Goal: Task Accomplishment & Management: Manage account settings

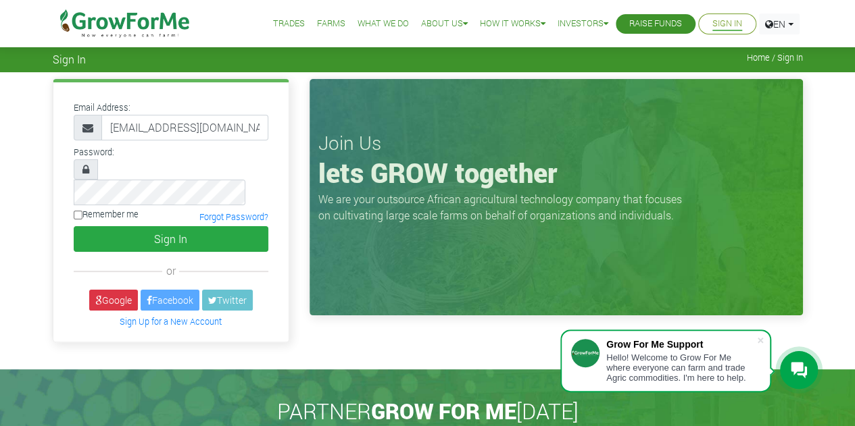
click at [74, 226] on button "Sign In" at bounding box center [171, 239] width 195 height 26
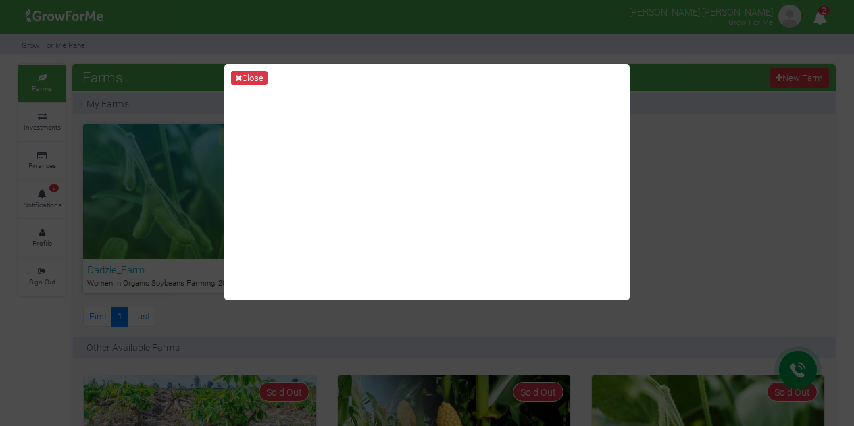
click at [673, 152] on div "Close" at bounding box center [427, 213] width 854 height 426
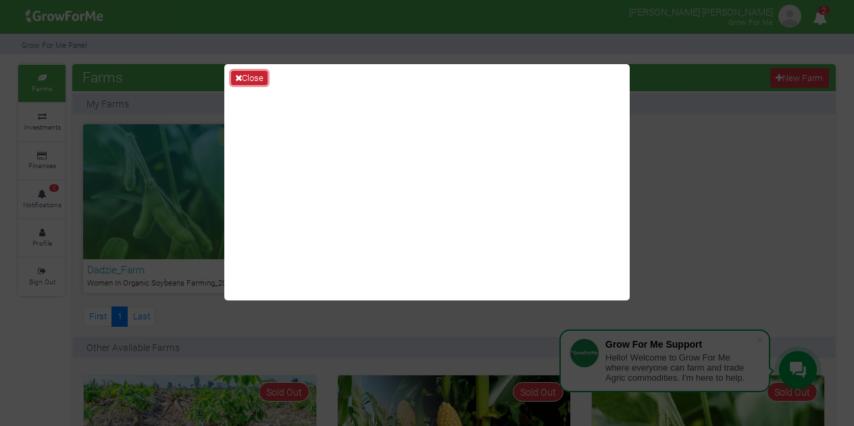
click at [262, 74] on button "Close" at bounding box center [249, 78] width 36 height 15
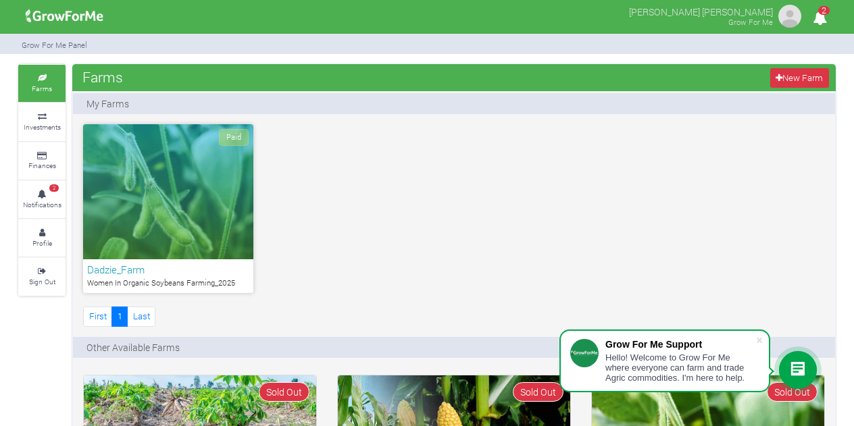
click at [201, 224] on div "Paid" at bounding box center [168, 191] width 170 height 135
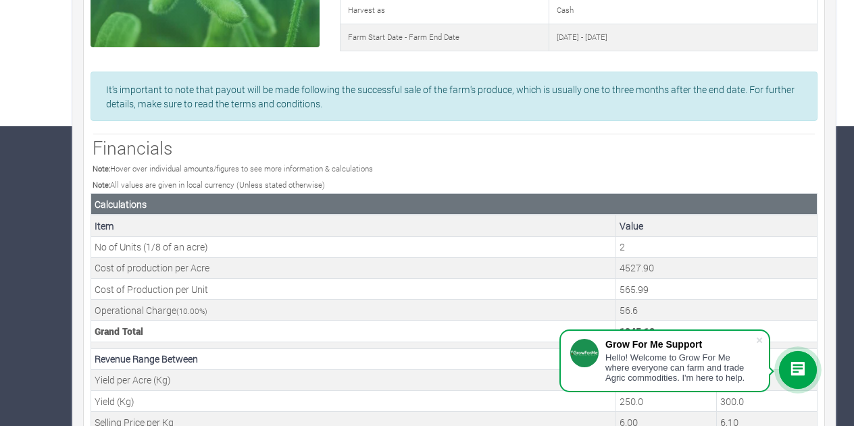
scroll to position [357, 0]
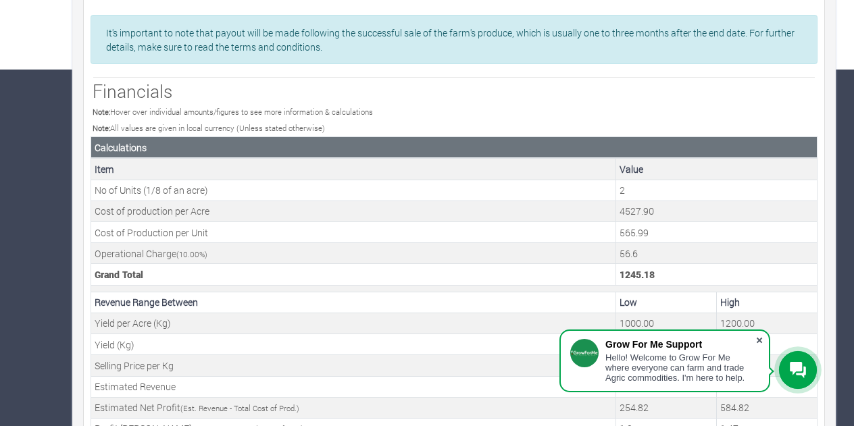
click at [758, 338] on span at bounding box center [760, 341] width 14 height 14
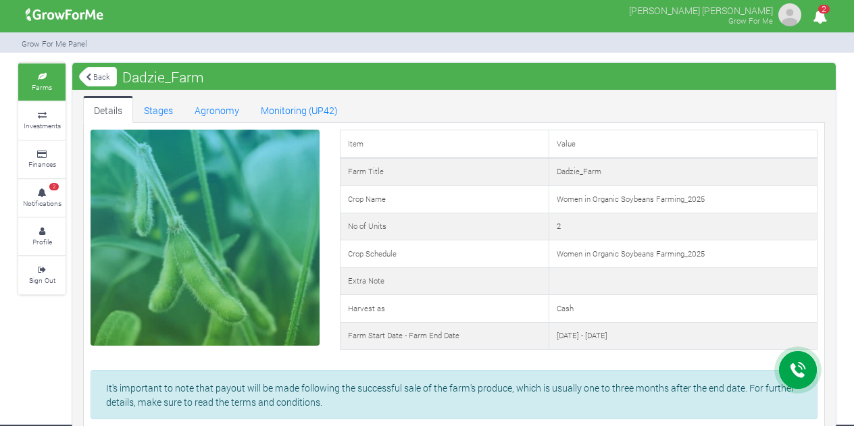
scroll to position [0, 0]
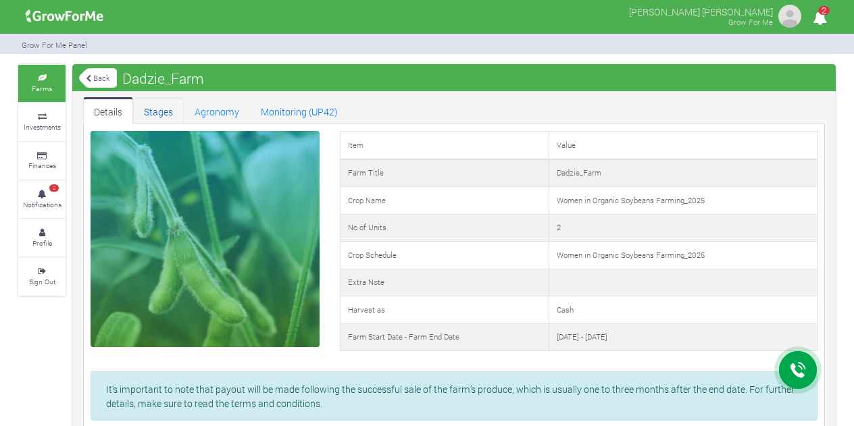
click at [163, 114] on link "Stages" at bounding box center [158, 110] width 51 height 27
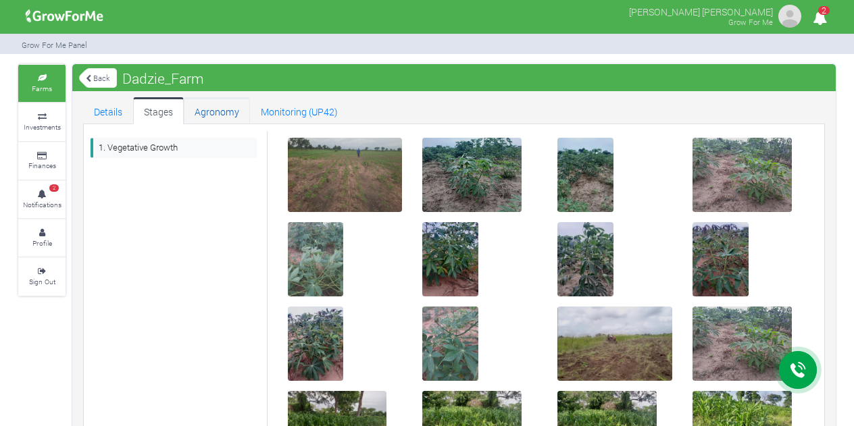
click at [230, 117] on link "Agronomy" at bounding box center [217, 110] width 66 height 27
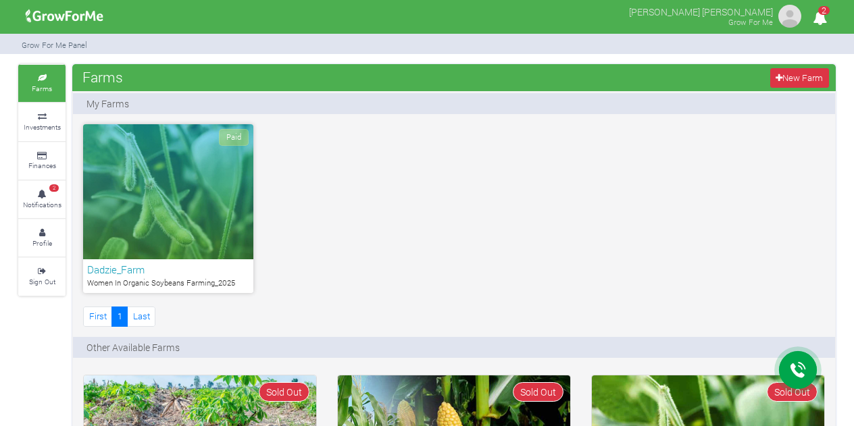
click at [171, 214] on div "Paid" at bounding box center [168, 191] width 170 height 135
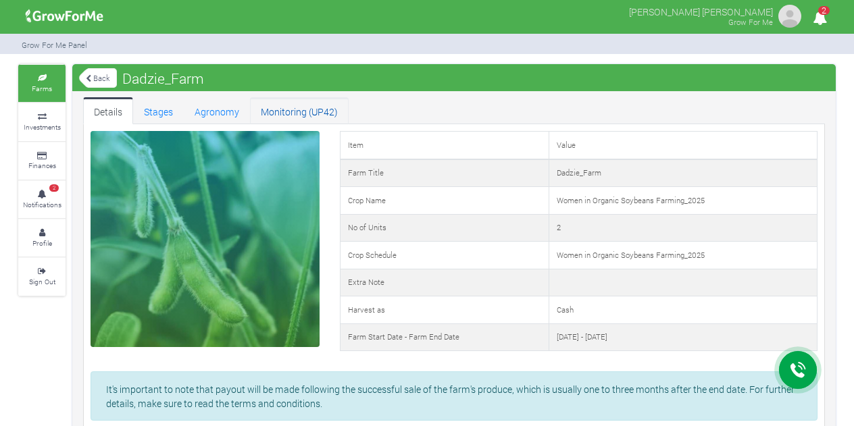
click at [312, 109] on link "Monitoring (UP42)" at bounding box center [299, 110] width 99 height 27
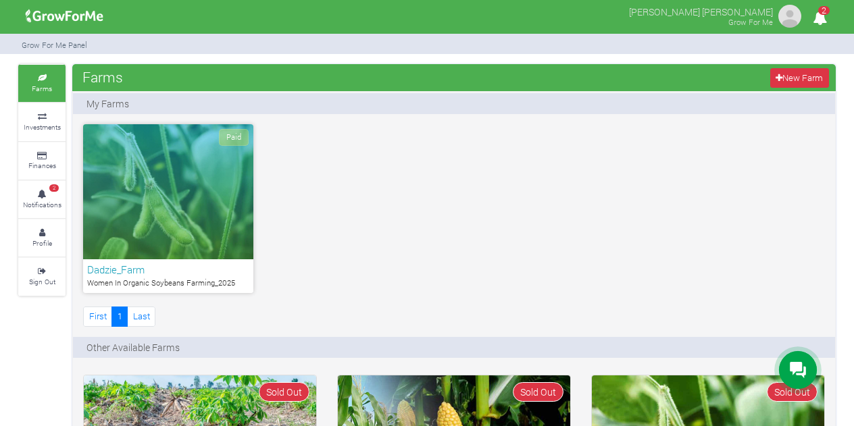
click at [189, 198] on div "Paid" at bounding box center [168, 191] width 170 height 135
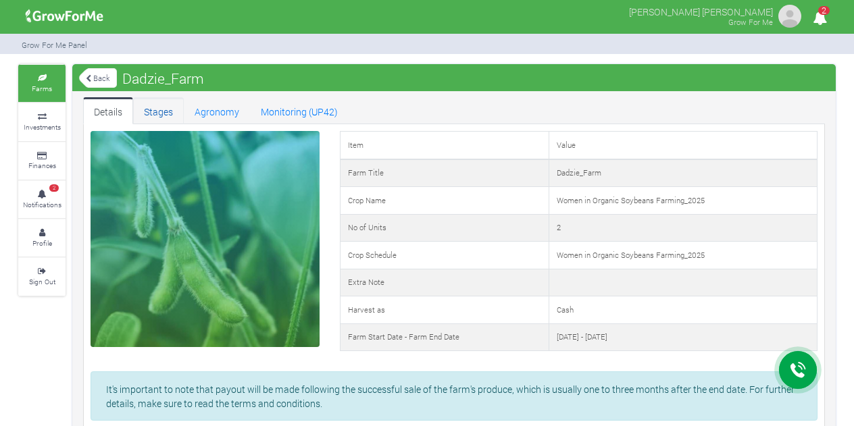
click at [163, 120] on link "Stages" at bounding box center [158, 110] width 51 height 27
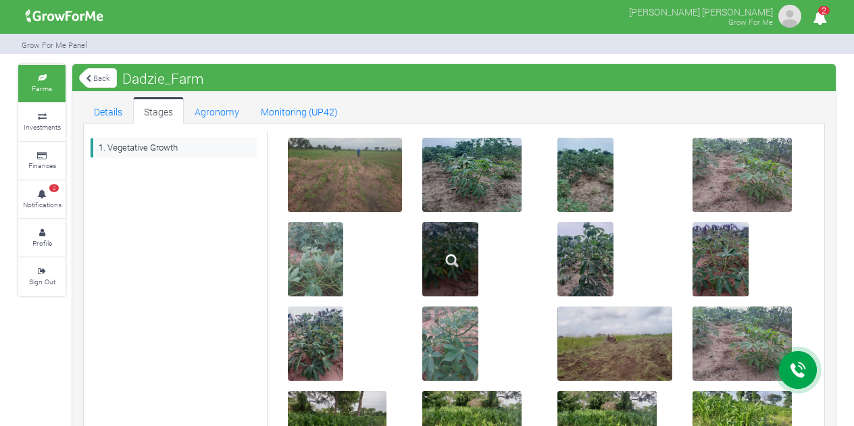
scroll to position [185, 0]
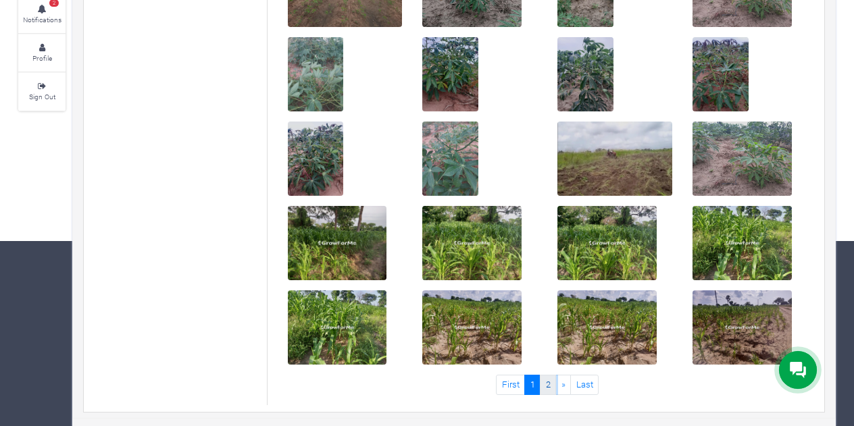
click at [550, 384] on link "2" at bounding box center [548, 385] width 16 height 20
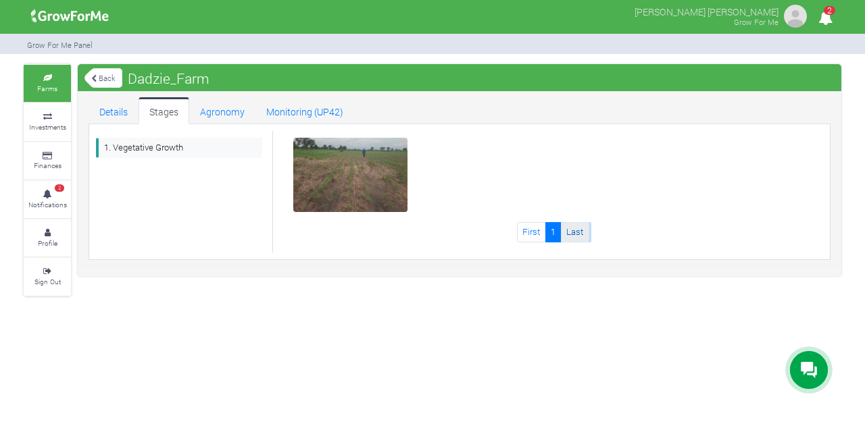
click at [572, 228] on link "Last" at bounding box center [575, 232] width 28 height 20
click at [531, 232] on link "First" at bounding box center [531, 232] width 29 height 20
click at [523, 227] on link "First" at bounding box center [531, 232] width 29 height 20
click at [559, 227] on link "1" at bounding box center [553, 232] width 16 height 20
click at [231, 113] on link "Agronomy" at bounding box center [222, 110] width 66 height 27
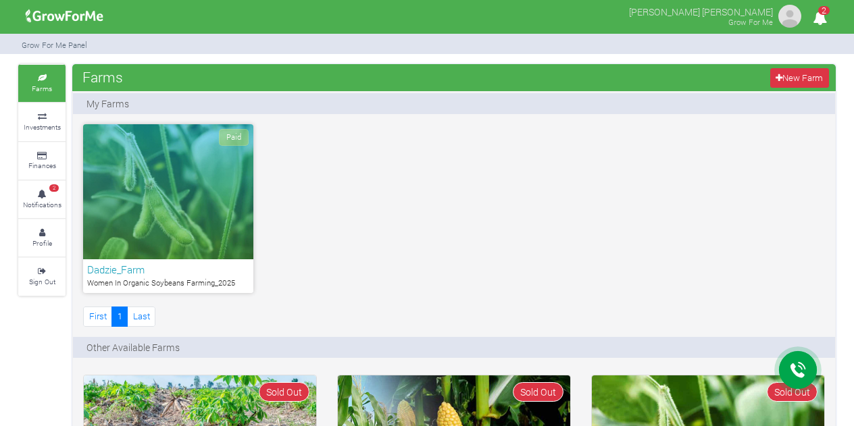
click at [186, 211] on div "Paid" at bounding box center [168, 191] width 170 height 135
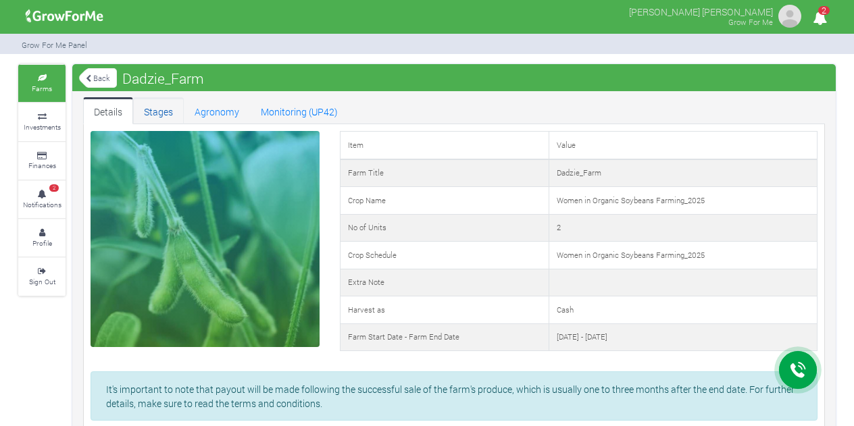
click at [166, 109] on link "Stages" at bounding box center [158, 110] width 51 height 27
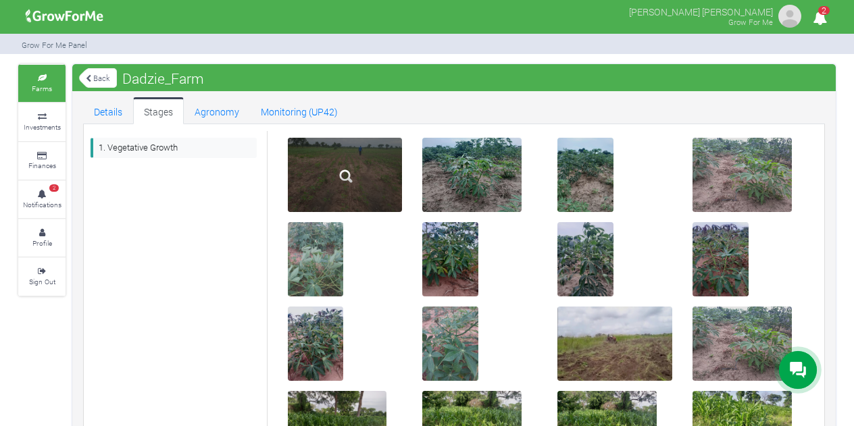
click at [349, 146] on div at bounding box center [345, 175] width 115 height 74
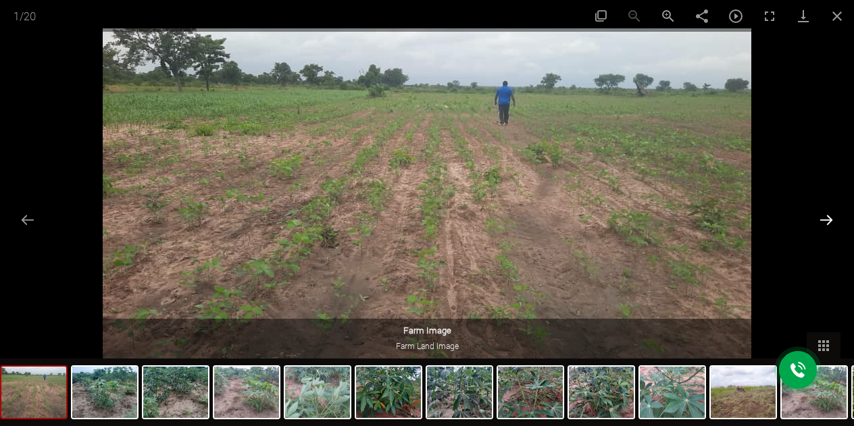
click at [828, 215] on button "Next slide" at bounding box center [826, 220] width 28 height 26
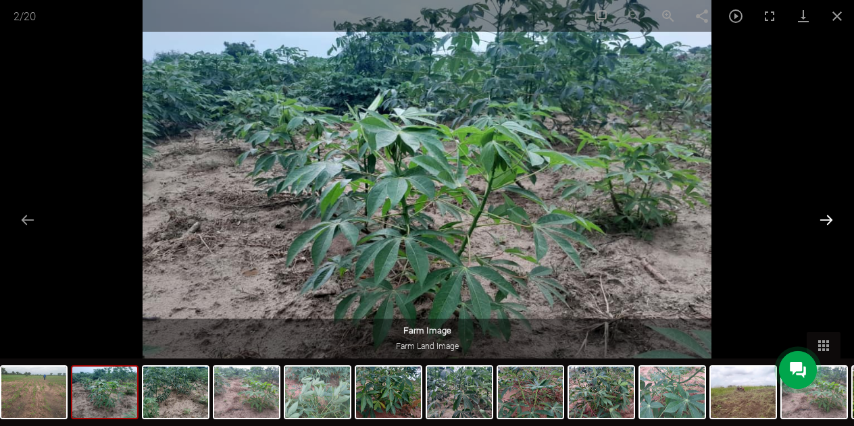
click at [828, 215] on button "Next slide" at bounding box center [826, 220] width 28 height 26
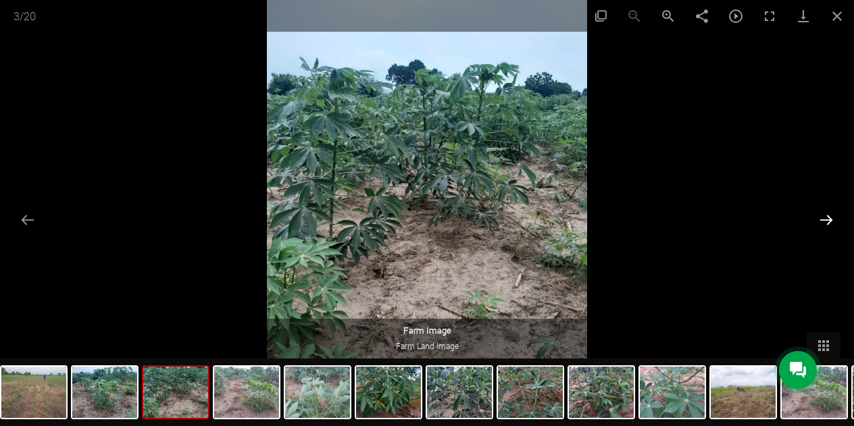
click at [828, 215] on button "Next slide" at bounding box center [826, 220] width 28 height 26
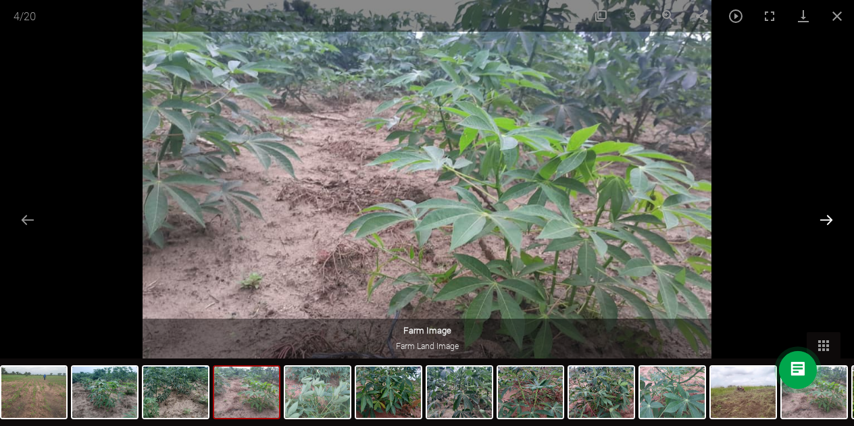
click at [828, 215] on button "Next slide" at bounding box center [826, 220] width 28 height 26
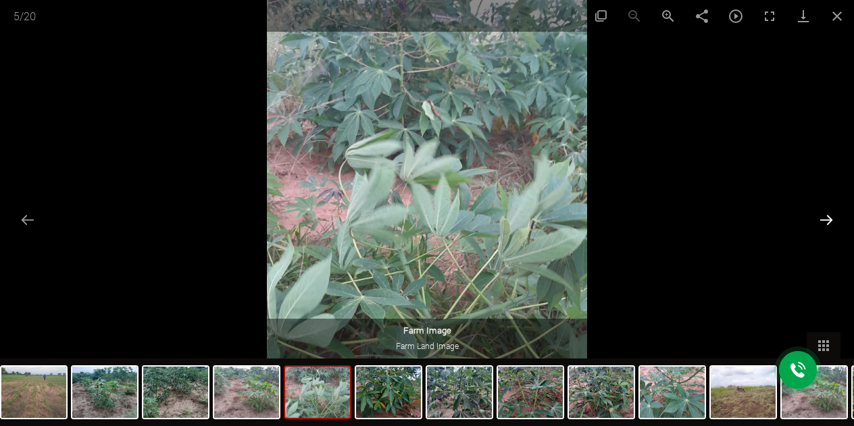
click at [828, 215] on button "Next slide" at bounding box center [826, 220] width 28 height 26
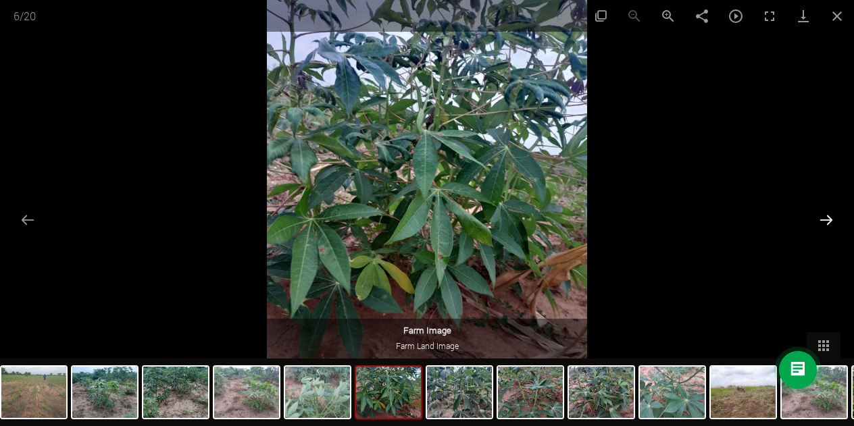
click at [828, 215] on button "Next slide" at bounding box center [826, 220] width 28 height 26
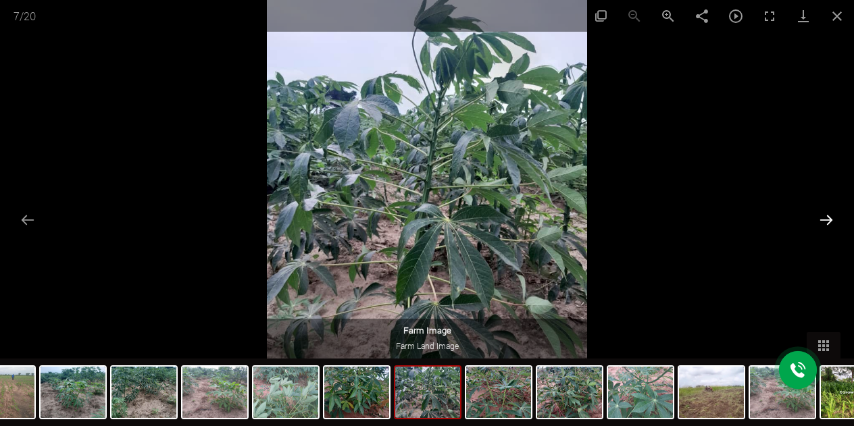
click at [828, 215] on button "Next slide" at bounding box center [826, 220] width 28 height 26
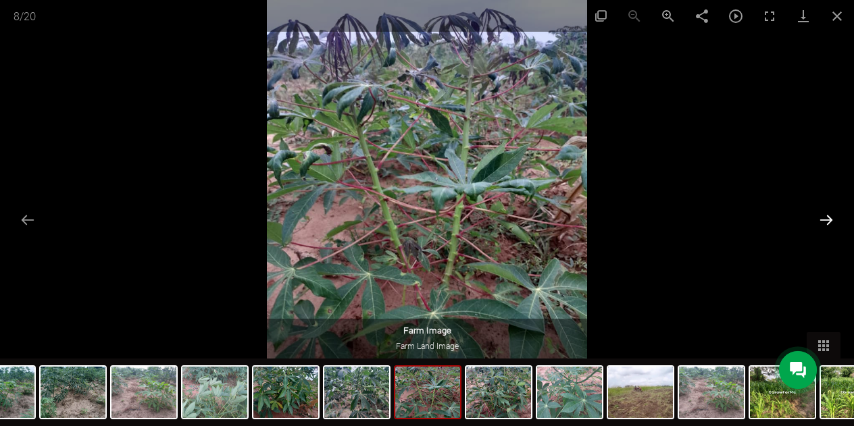
click at [828, 215] on button "Next slide" at bounding box center [826, 220] width 28 height 26
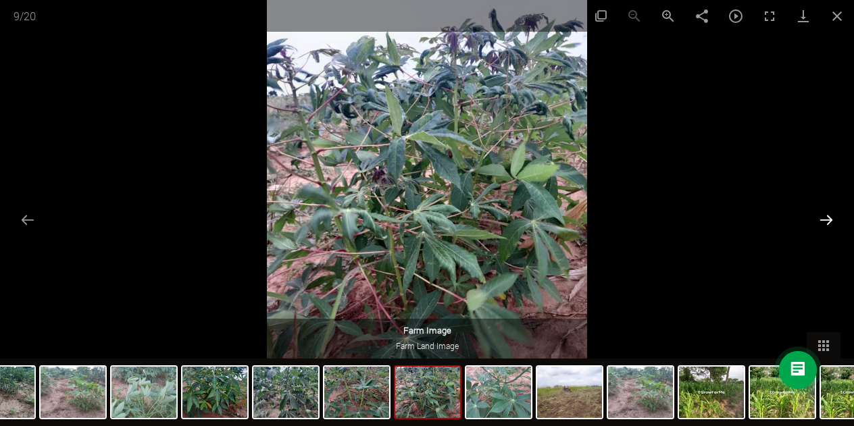
click at [828, 215] on button "Next slide" at bounding box center [826, 220] width 28 height 26
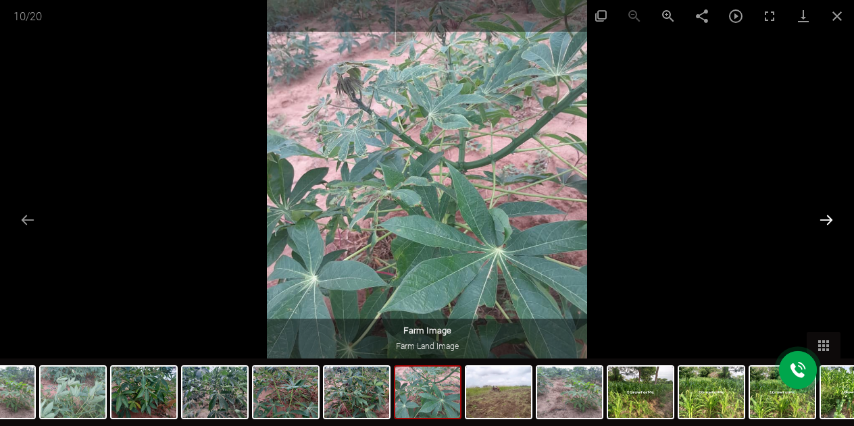
click at [828, 215] on button "Next slide" at bounding box center [826, 220] width 28 height 26
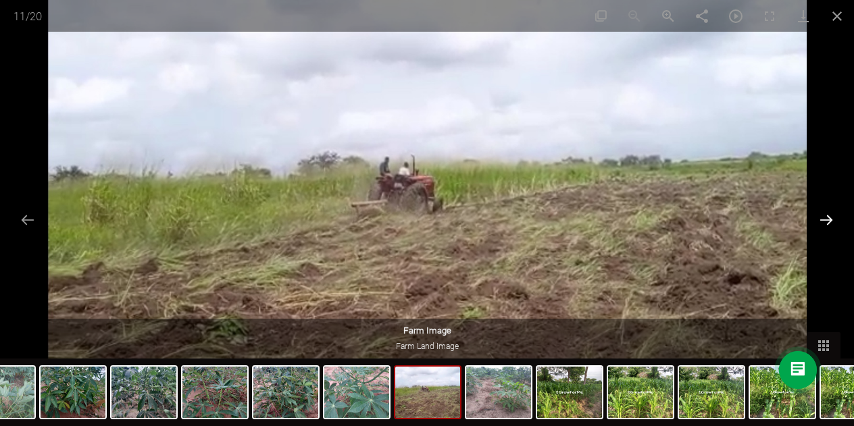
click at [828, 215] on button "Next slide" at bounding box center [826, 220] width 28 height 26
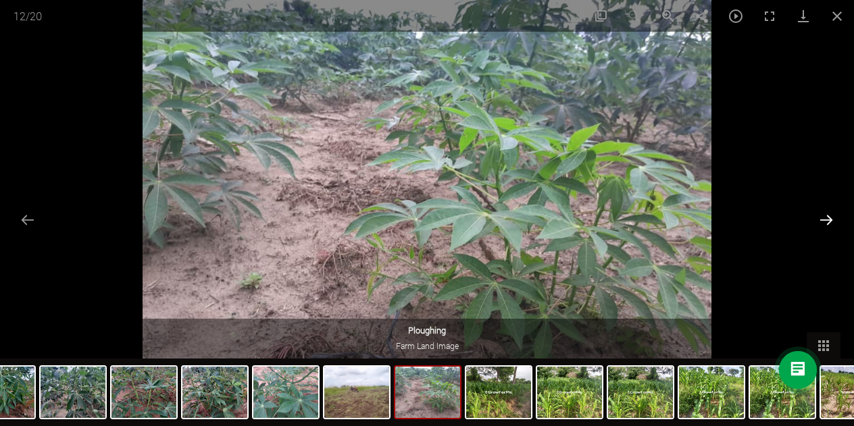
click at [828, 215] on button "Next slide" at bounding box center [826, 220] width 28 height 26
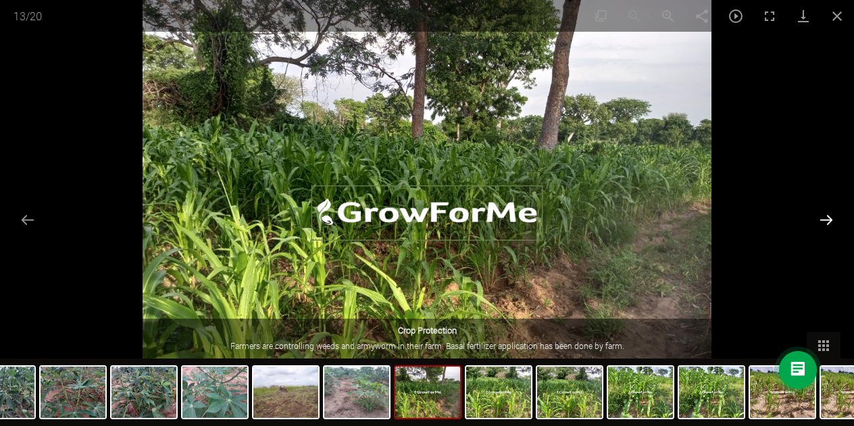
click at [828, 215] on button "Next slide" at bounding box center [826, 220] width 28 height 26
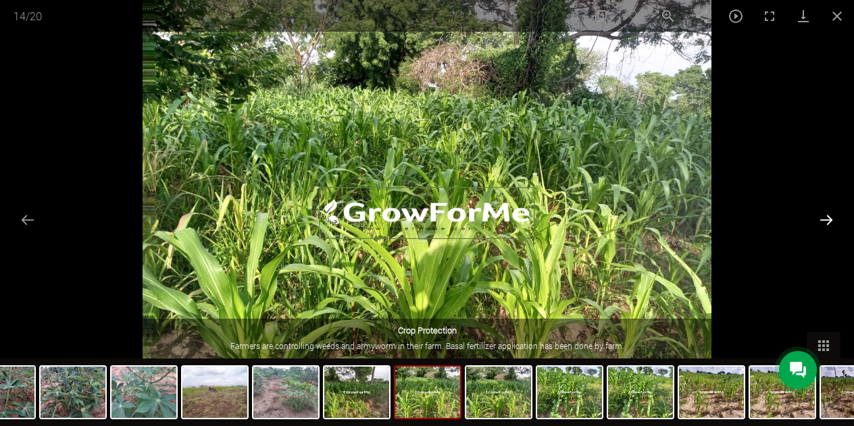
click at [828, 215] on button "Next slide" at bounding box center [826, 220] width 28 height 26
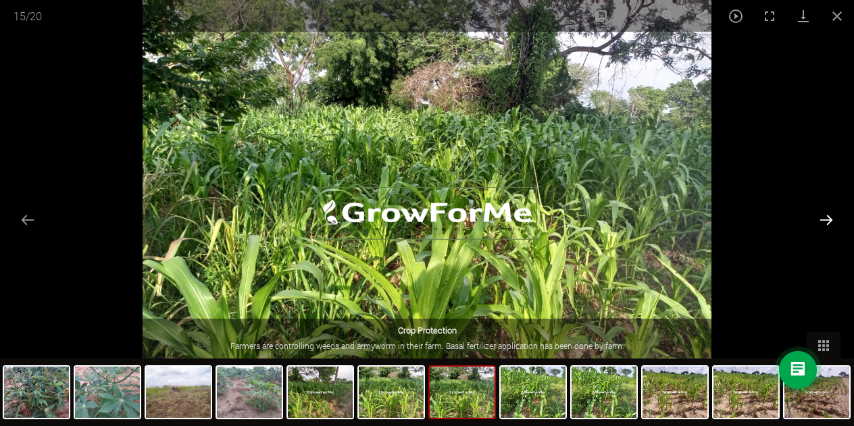
click at [828, 215] on button "Next slide" at bounding box center [826, 220] width 28 height 26
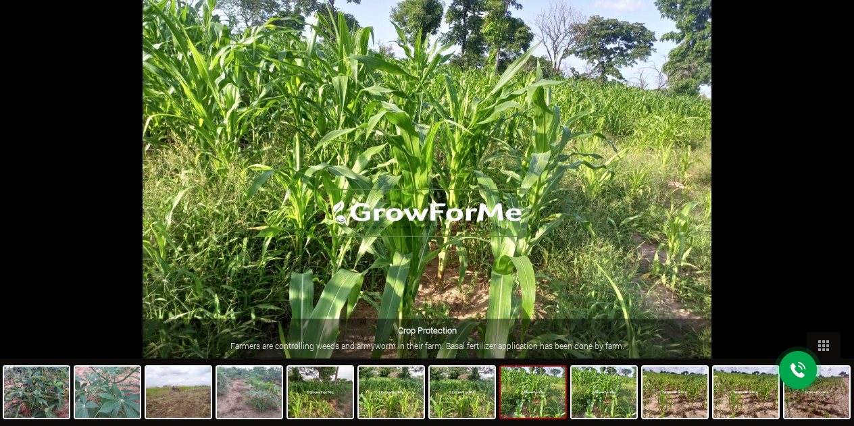
click at [828, 215] on button "Next slide" at bounding box center [833, 220] width 28 height 26
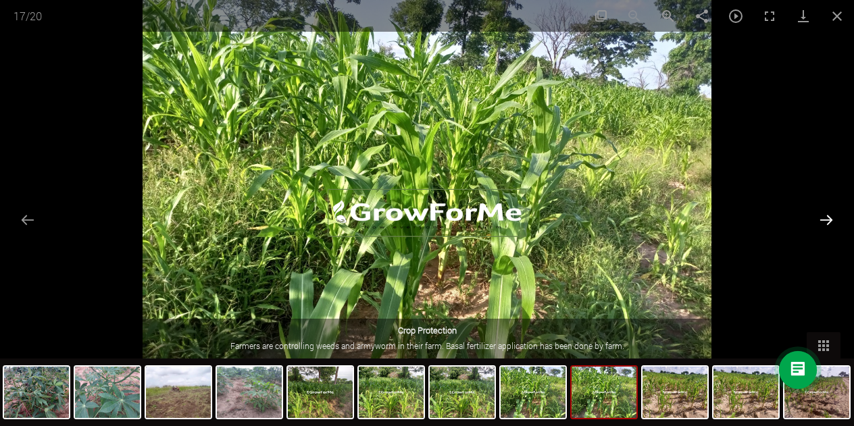
click at [828, 215] on button "Next slide" at bounding box center [826, 220] width 28 height 26
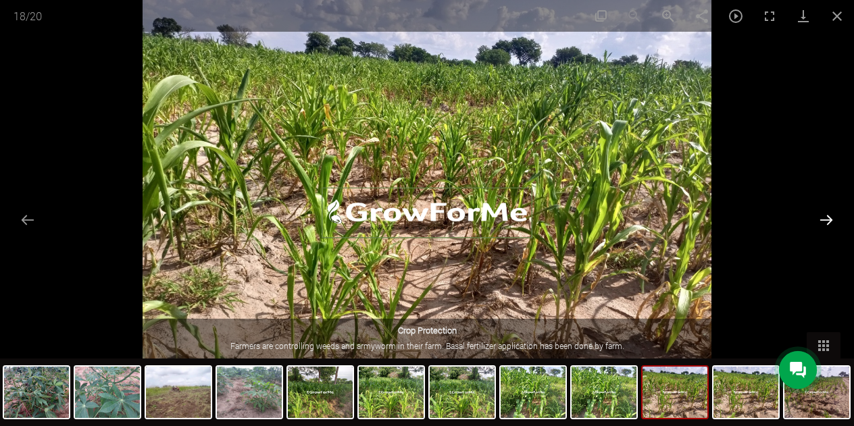
click at [828, 215] on button "Next slide" at bounding box center [826, 220] width 28 height 26
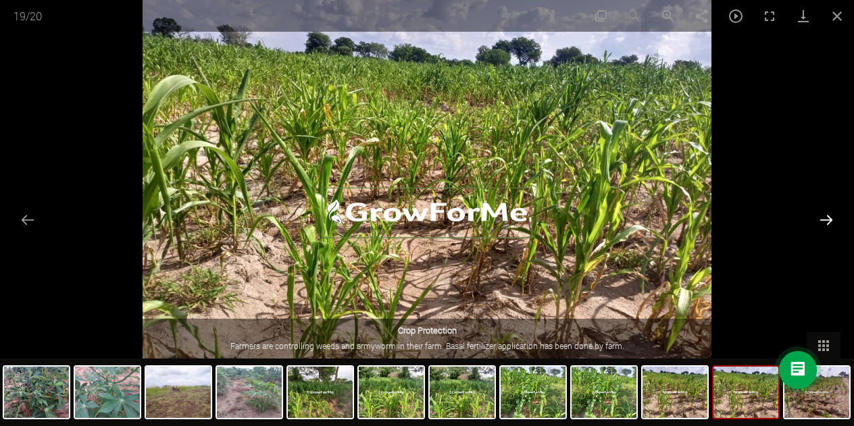
click at [828, 215] on button "Next slide" at bounding box center [826, 220] width 28 height 26
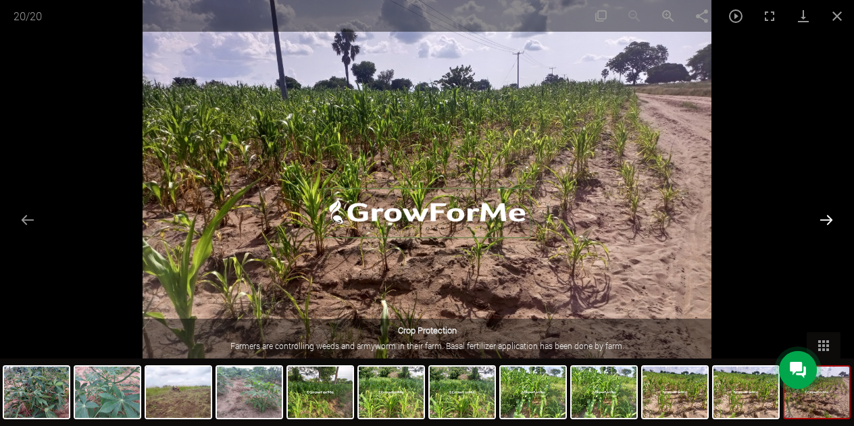
click at [828, 215] on button "Next slide" at bounding box center [826, 220] width 28 height 26
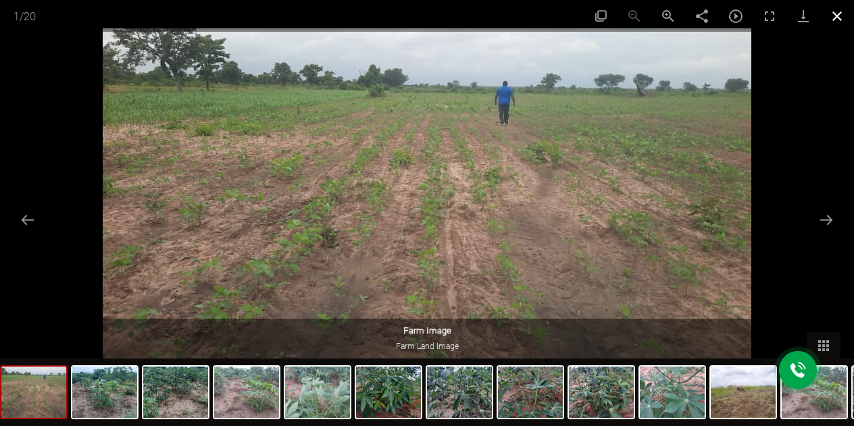
click at [833, 15] on button "Close gallery" at bounding box center [837, 16] width 34 height 32
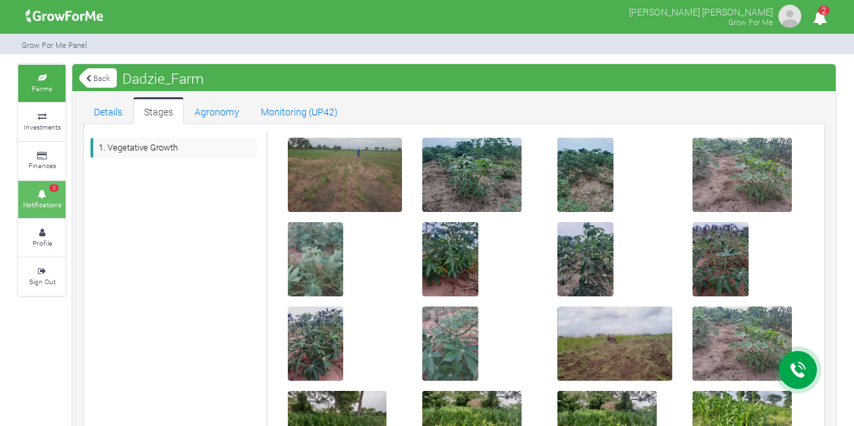
click at [61, 213] on link "2 Notifications" at bounding box center [41, 199] width 47 height 37
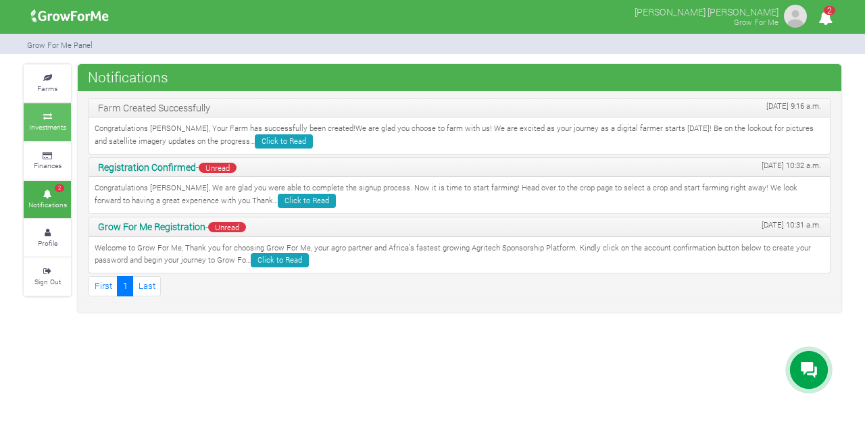
click at [51, 121] on link "Investments" at bounding box center [47, 121] width 47 height 37
